Goal: Communication & Community: Answer question/provide support

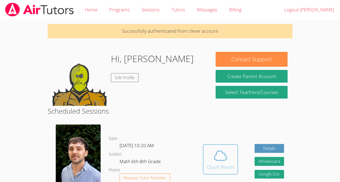
click at [231, 163] on span at bounding box center [221, 155] width 28 height 15
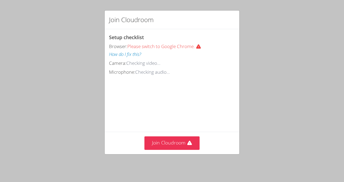
click at [184, 157] on div "Join Cloudroom Setup checklist Browser: Please switch to Google Chrome. How do …" at bounding box center [172, 91] width 344 height 182
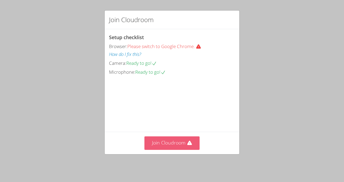
click at [189, 145] on icon at bounding box center [189, 143] width 5 height 4
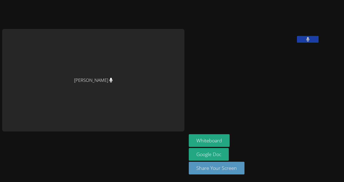
click at [306, 42] on icon at bounding box center [307, 39] width 3 height 5
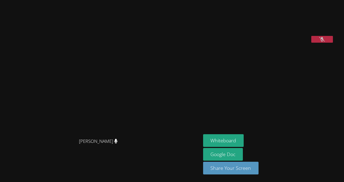
click at [319, 42] on icon at bounding box center [322, 39] width 6 height 5
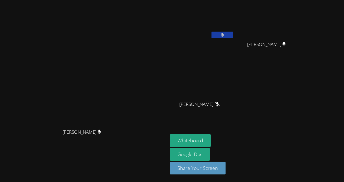
click at [233, 34] on button at bounding box center [223, 35] width 22 height 7
click at [233, 35] on button at bounding box center [223, 35] width 22 height 7
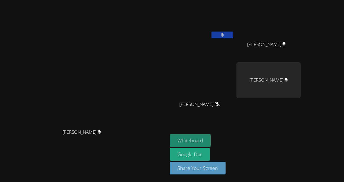
click at [211, 139] on button "Whiteboard" at bounding box center [190, 141] width 41 height 13
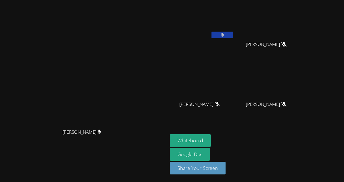
click at [224, 34] on icon at bounding box center [223, 35] width 4 height 5
click at [233, 34] on button at bounding box center [223, 35] width 22 height 7
click at [234, 31] on video at bounding box center [202, 20] width 64 height 36
click at [211, 139] on button "Whiteboard" at bounding box center [190, 141] width 41 height 13
click at [233, 35] on button at bounding box center [223, 35] width 22 height 7
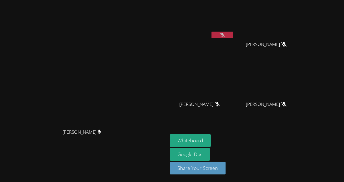
click at [233, 32] on button at bounding box center [223, 35] width 22 height 7
click at [212, 32] on button at bounding box center [223, 35] width 22 height 7
click at [225, 36] on icon at bounding box center [223, 35] width 6 height 5
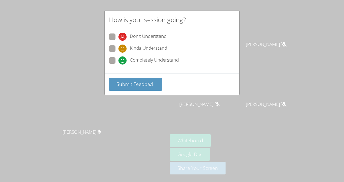
click at [147, 60] on span "Completely Understand" at bounding box center [154, 61] width 49 height 8
click at [123, 60] on input "Completely Understand" at bounding box center [121, 59] width 5 height 5
radio input "true"
click at [152, 81] on span "Submit Feedback" at bounding box center [136, 84] width 38 height 6
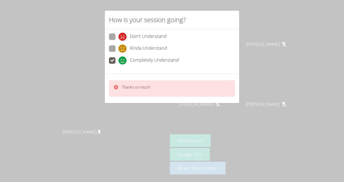
click at [262, 41] on div "How is your session going? Don't Understand Kinda Understand Completely Underst…" at bounding box center [172, 91] width 344 height 182
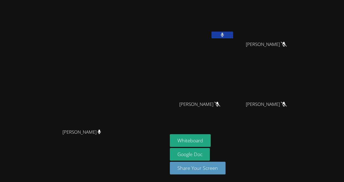
click at [224, 35] on icon at bounding box center [223, 35] width 4 height 5
click at [225, 33] on icon at bounding box center [223, 35] width 6 height 5
click at [234, 30] on video at bounding box center [202, 20] width 64 height 36
click at [233, 33] on button at bounding box center [223, 35] width 22 height 7
click at [233, 32] on button at bounding box center [223, 35] width 22 height 7
